Goal: Navigation & Orientation: Find specific page/section

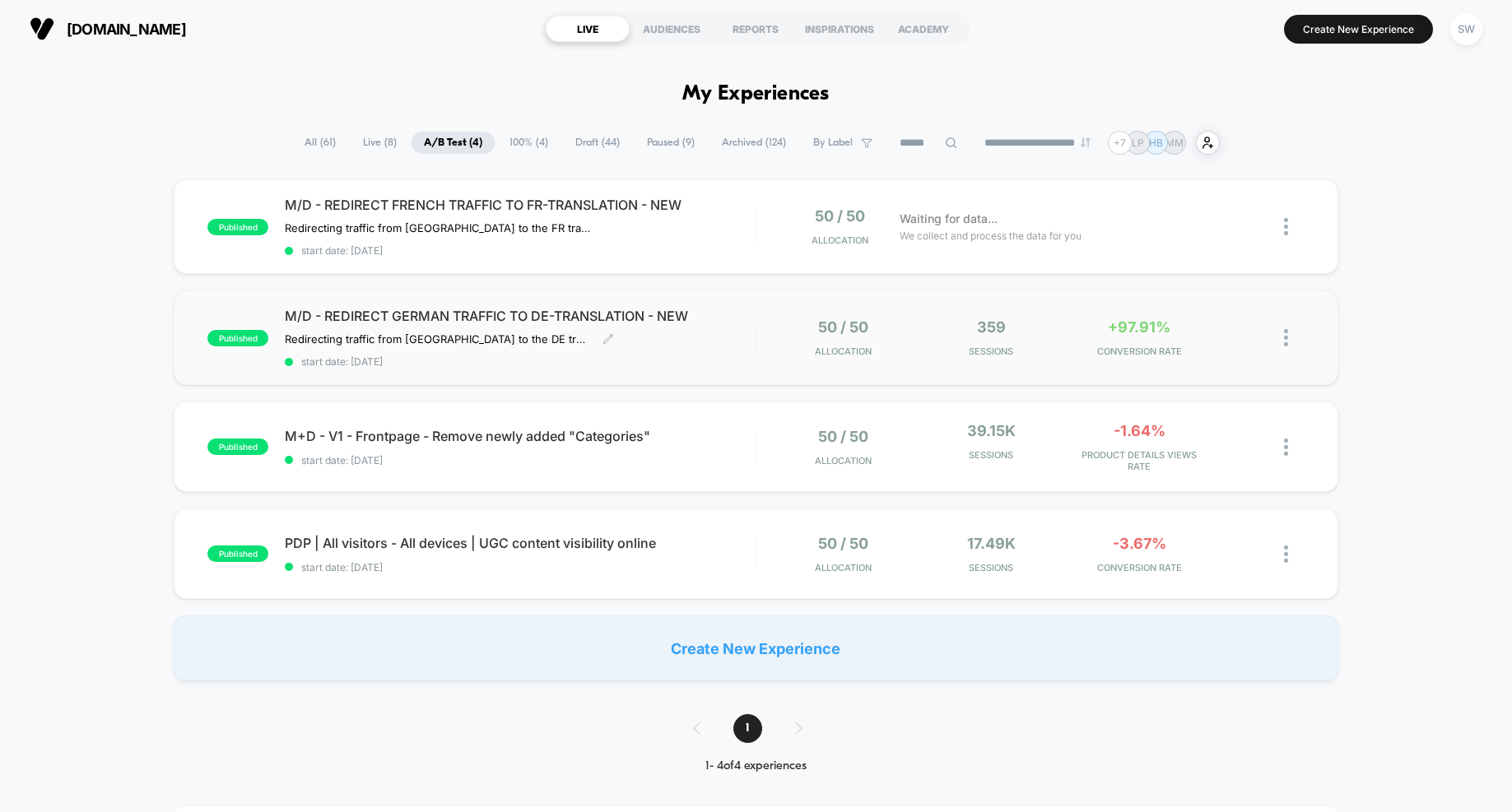
click at [746, 354] on div "M/D - REDIRECT GERMAN TRAFFIC TO DE-TRANSLATION - NEW Redirecting traffic from …" at bounding box center [519, 338] width 470 height 60
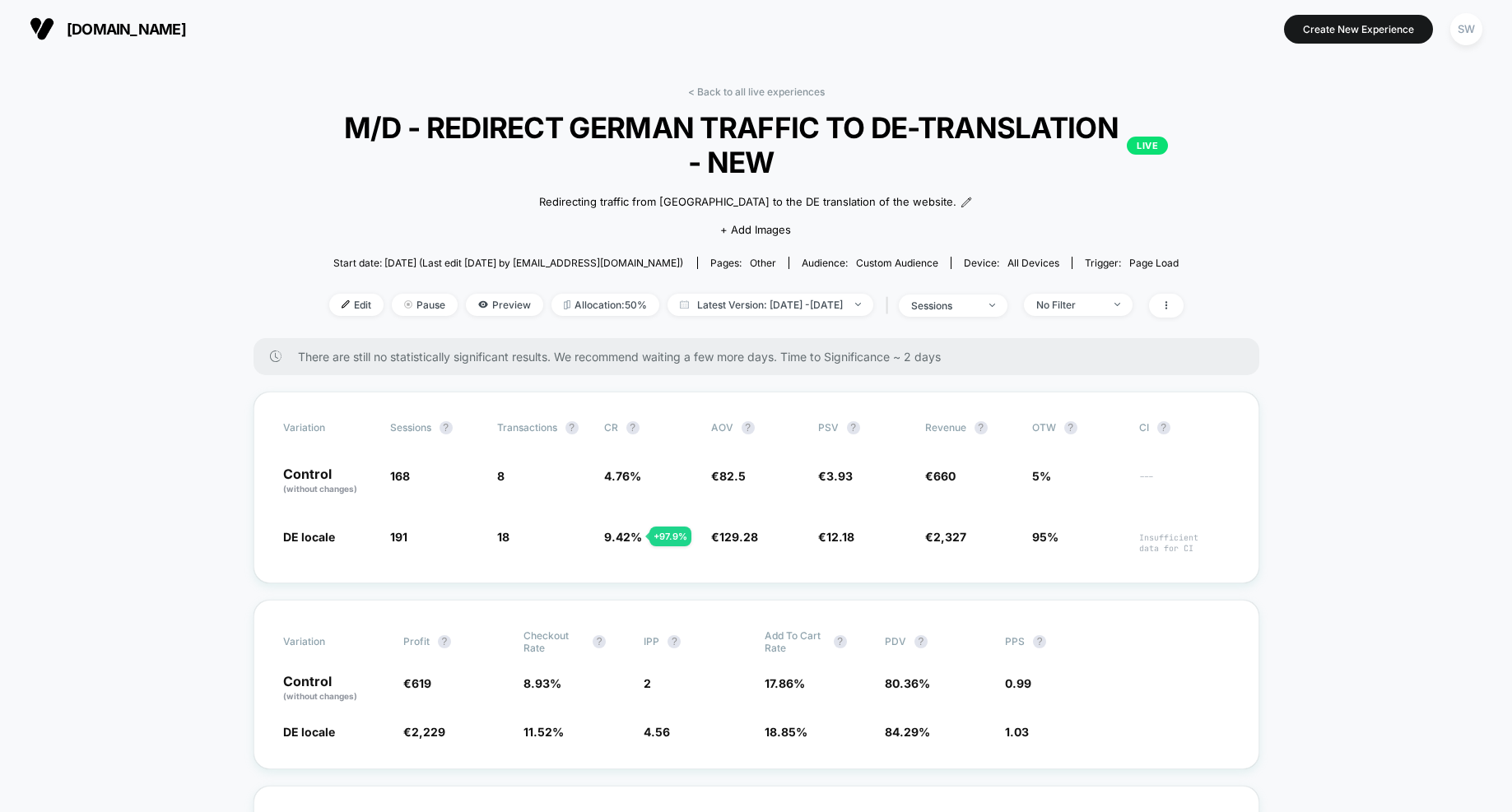
click at [753, 91] on link "< Back to all live experiences" at bounding box center [756, 92] width 136 height 12
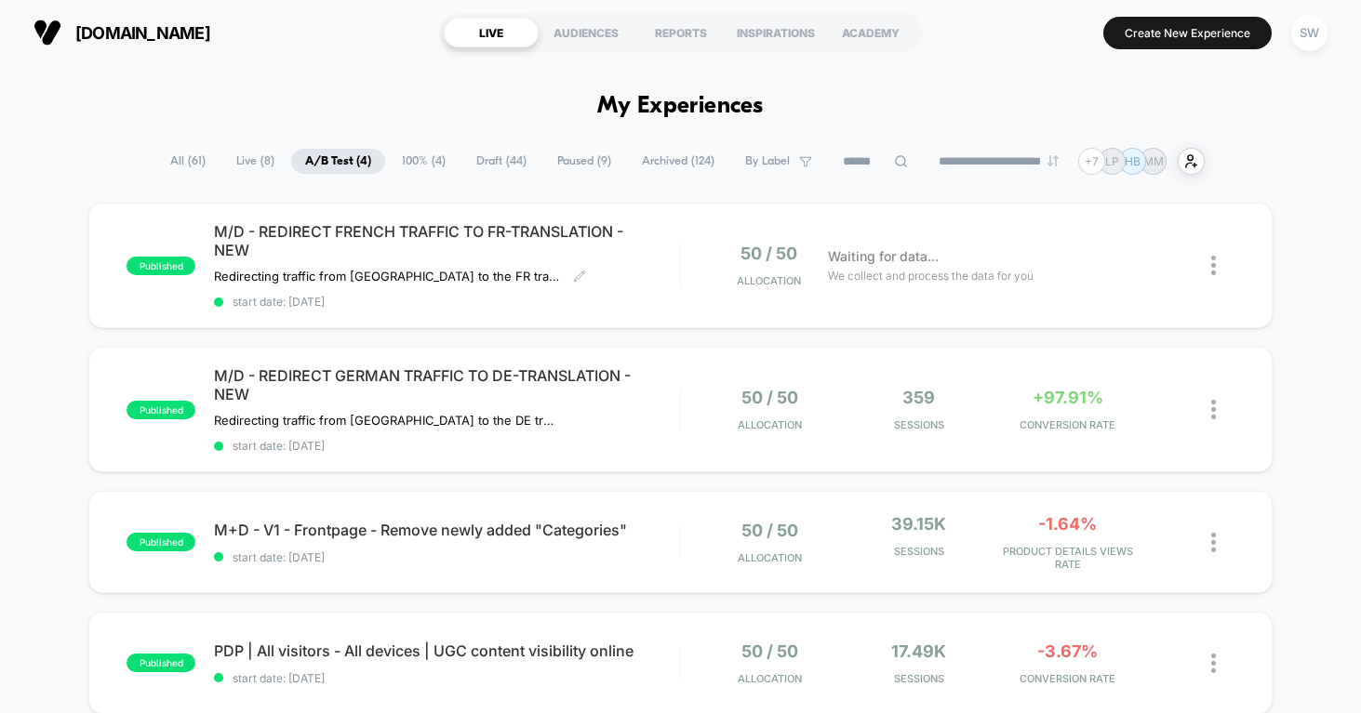
click at [678, 291] on div "published M/D - REDIRECT FRENCH TRAFFIC TO FR-TRANSLATION - NEW Redirecting tra…" at bounding box center [680, 266] width 1184 height 126
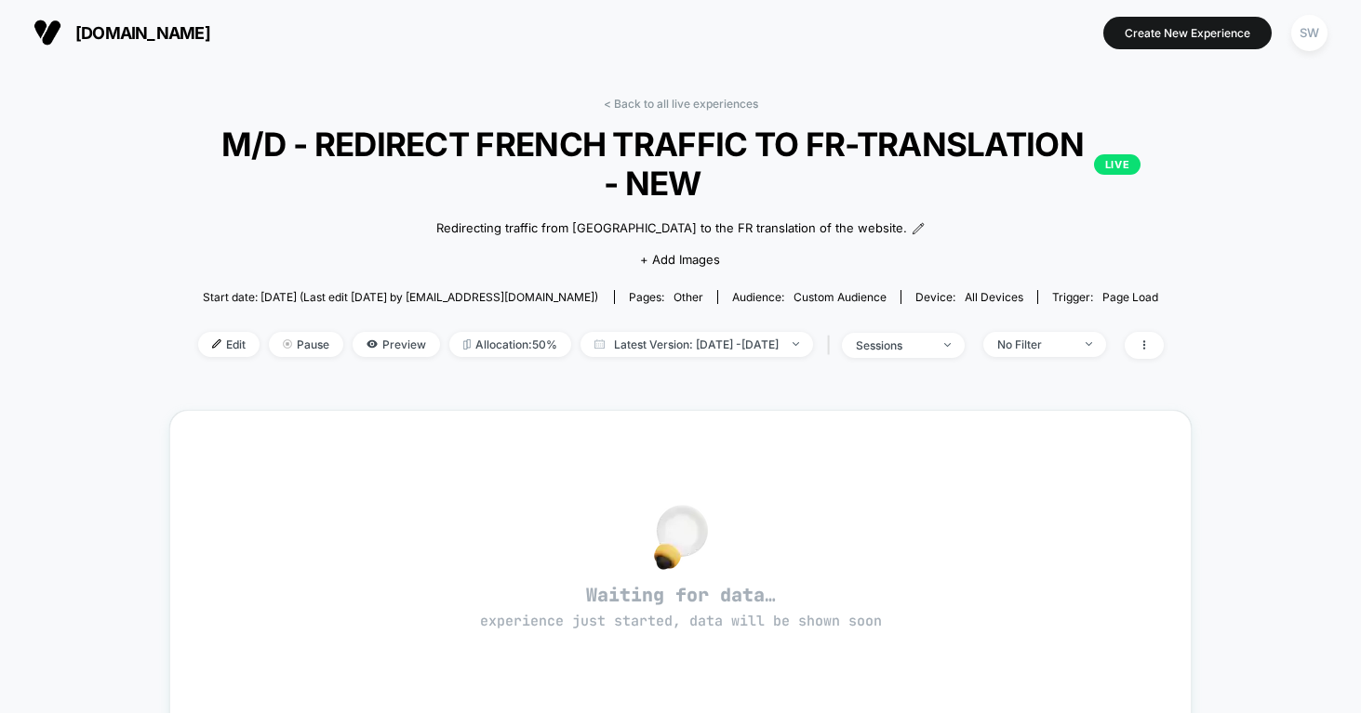
click at [692, 100] on link "< Back to all live experiences" at bounding box center [681, 104] width 154 height 14
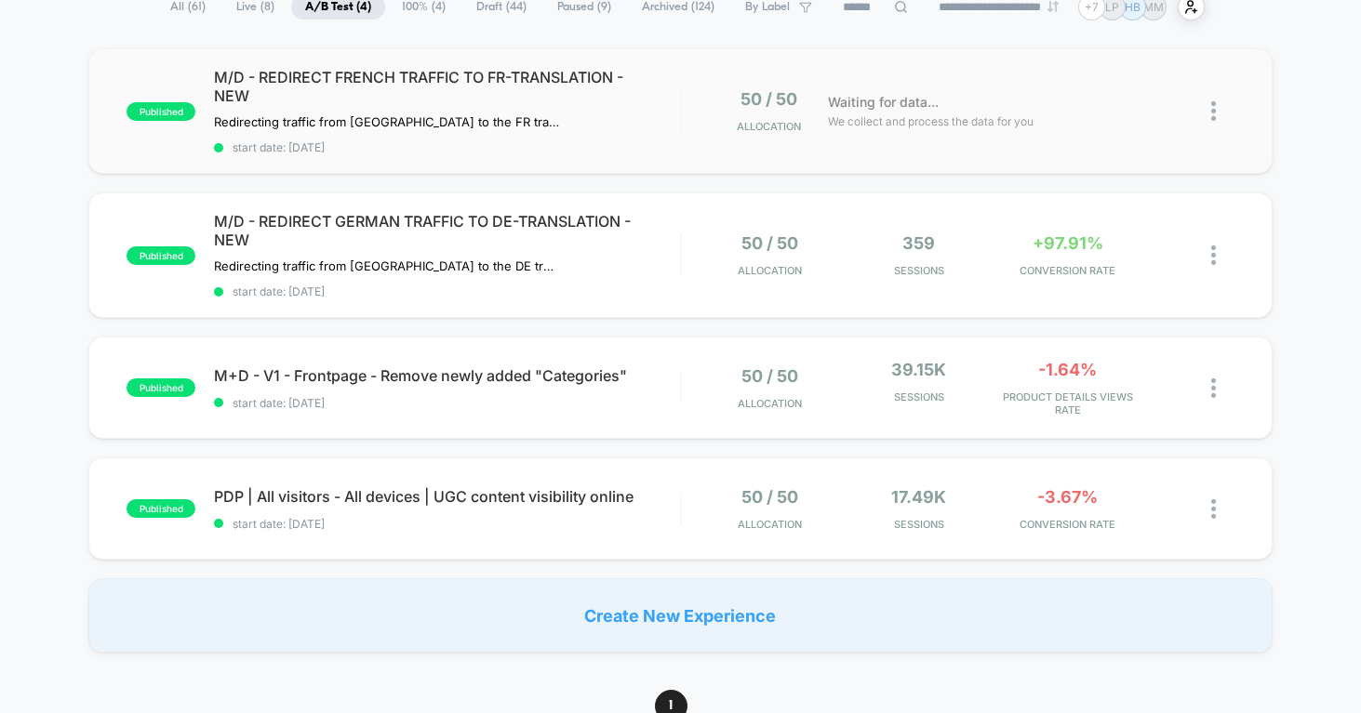
scroll to position [177, 0]
